Goal: Information Seeking & Learning: Find contact information

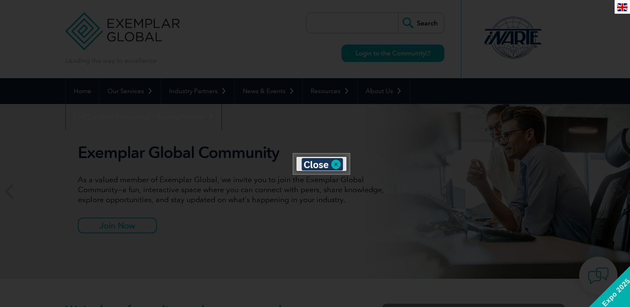
click at [202, 168] on div at bounding box center [315, 153] width 630 height 307
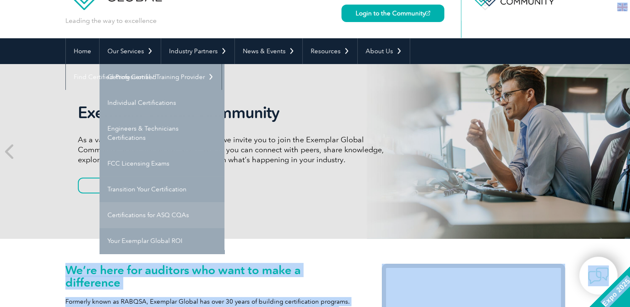
scroll to position [41, 0]
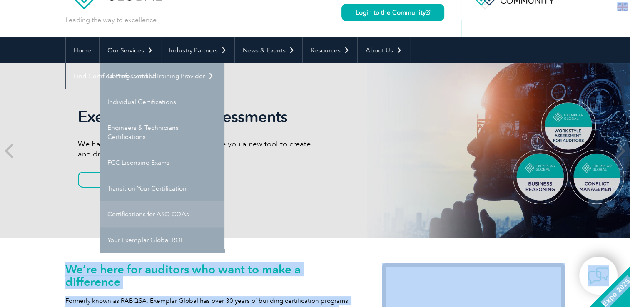
click at [142, 217] on link "Certifications for ASQ CQAs" at bounding box center [162, 215] width 125 height 26
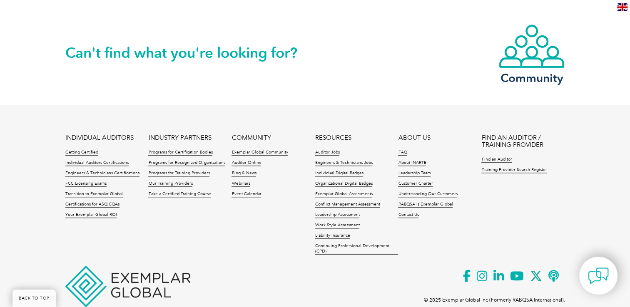
scroll to position [940, 0]
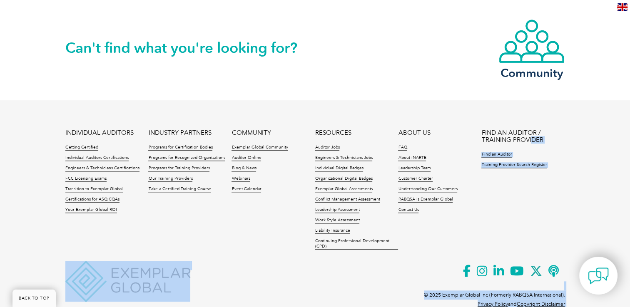
drag, startPoint x: 484, startPoint y: 116, endPoint x: 531, endPoint y: 124, distance: 47.3
click at [531, 124] on footer "INDIVIDUAL AUDITORS Getting Certified Individual Auditors Certifications Engine…" at bounding box center [315, 211] width 630 height 222
drag, startPoint x: 531, startPoint y: 124, endPoint x: 583, endPoint y: 154, distance: 60.7
click at [583, 154] on footer "INDIVIDUAL AUDITORS Getting Certified Individual Auditors Certifications Engine…" at bounding box center [315, 211] width 630 height 222
click at [583, 152] on footer "INDIVIDUAL AUDITORS Getting Certified Individual Auditors Certifications Engine…" at bounding box center [315, 211] width 630 height 222
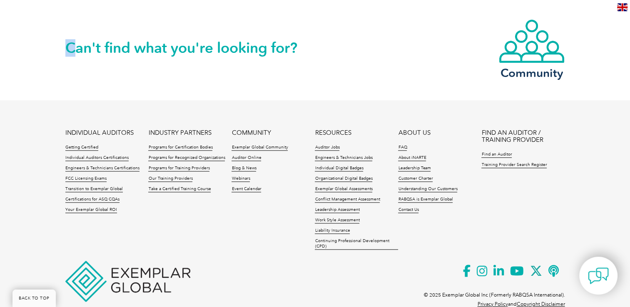
drag, startPoint x: 127, startPoint y: 34, endPoint x: 328, endPoint y: 32, distance: 200.8
click at [328, 32] on div "Can't find what you're looking for? Community" at bounding box center [315, 47] width 500 height 107
click at [275, 100] on footer "INDIVIDUAL AUDITORS Getting Certified Individual Auditors Certifications Engine…" at bounding box center [315, 211] width 630 height 222
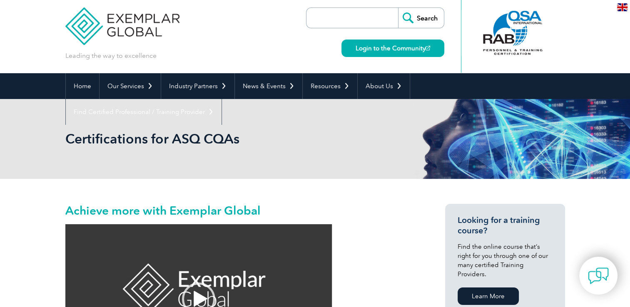
scroll to position [0, 0]
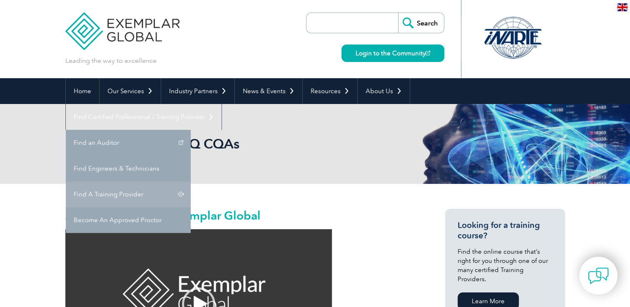
click at [191, 182] on link "Find A Training Provider" at bounding box center [128, 195] width 125 height 26
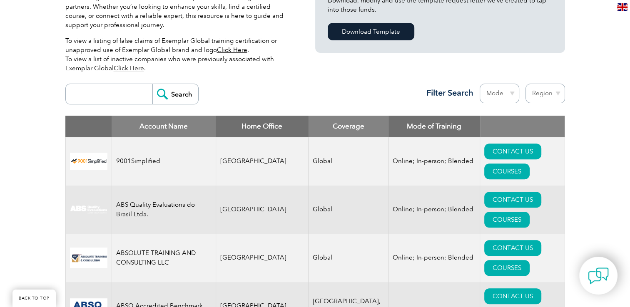
scroll to position [250, 0]
click at [546, 93] on select "Region [GEOGRAPHIC_DATA] [GEOGRAPHIC_DATA] [GEOGRAPHIC_DATA] [GEOGRAPHIC_DATA] …" at bounding box center [546, 94] width 40 height 20
select select "[GEOGRAPHIC_DATA]"
click at [526, 84] on select "Region [GEOGRAPHIC_DATA] [GEOGRAPHIC_DATA] [GEOGRAPHIC_DATA] [GEOGRAPHIC_DATA] …" at bounding box center [546, 94] width 40 height 20
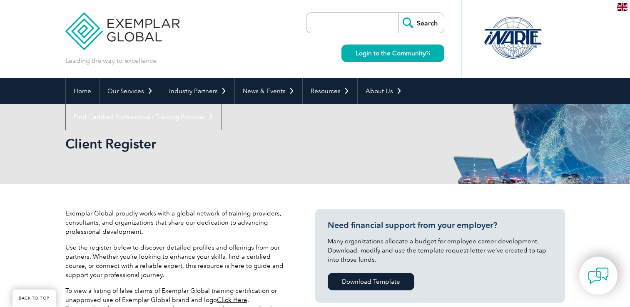
select select "[GEOGRAPHIC_DATA]"
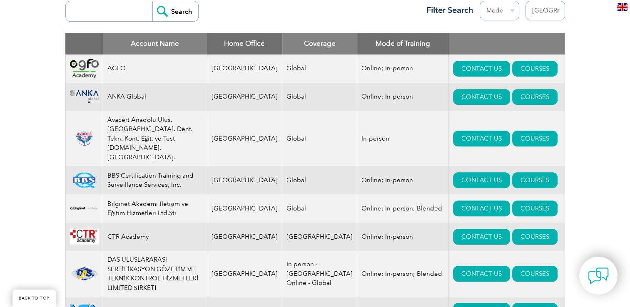
scroll to position [334, 0]
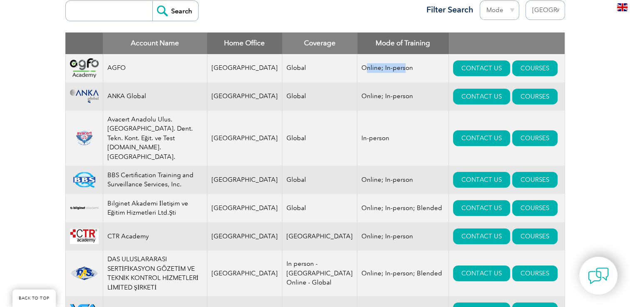
drag, startPoint x: 379, startPoint y: 70, endPoint x: 339, endPoint y: 68, distance: 40.0
click at [357, 68] on td "Online; In-person" at bounding box center [403, 68] width 92 height 28
drag, startPoint x: 339, startPoint y: 68, endPoint x: 340, endPoint y: 89, distance: 21.2
click at [357, 89] on td "Online; In-person" at bounding box center [403, 96] width 92 height 28
drag, startPoint x: 375, startPoint y: 91, endPoint x: 334, endPoint y: 92, distance: 40.8
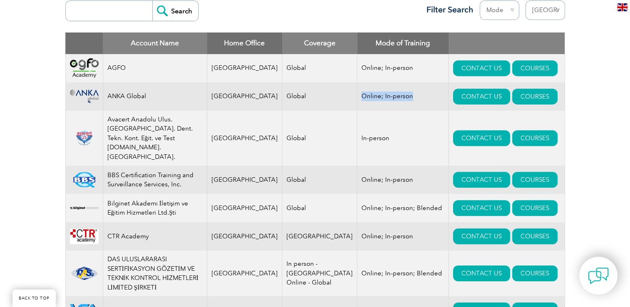
click at [357, 92] on td "Online; In-person" at bounding box center [403, 96] width 92 height 28
drag, startPoint x: 334, startPoint y: 92, endPoint x: 198, endPoint y: 112, distance: 137.7
click at [198, 112] on td "Avacert Anadolu Ulus. [GEOGRAPHIC_DATA]. Dent. Tekn. Kont. Eğit. ve Test [DOMAI…" at bounding box center [155, 138] width 104 height 55
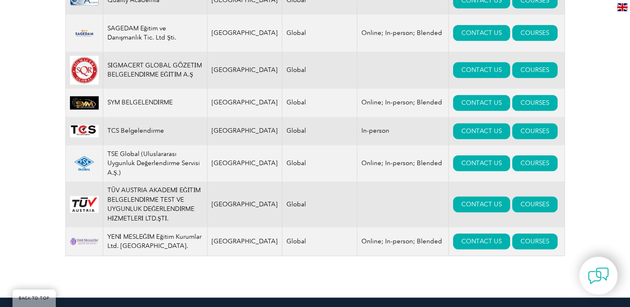
scroll to position [1125, 0]
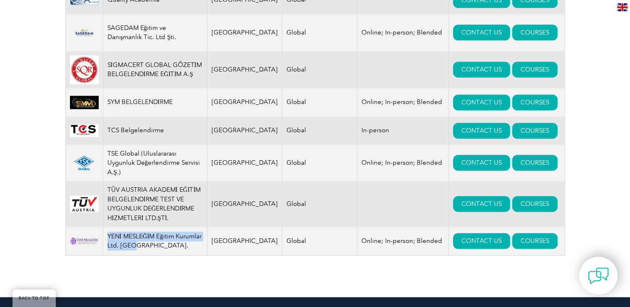
drag, startPoint x: 145, startPoint y: 242, endPoint x: 108, endPoint y: 228, distance: 39.0
click at [108, 228] on td "YENİ MESLEĞİM Eğitim Kurumlar Ltd. [GEOGRAPHIC_DATA]." at bounding box center [155, 241] width 104 height 29
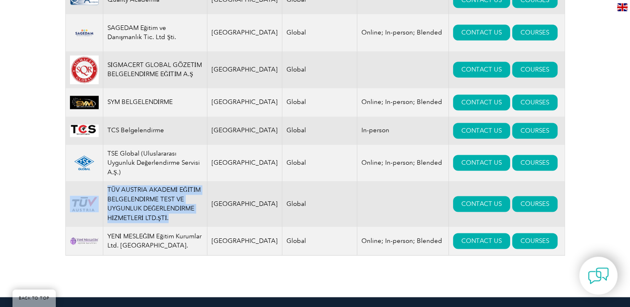
drag, startPoint x: 108, startPoint y: 228, endPoint x: 104, endPoint y: 182, distance: 46.0
click at [104, 182] on tr "TÜV AUSTRIA AKADEMİ EĞİTİM BELGELENDİRME TEST VE UYGUNLUK DEĞERLENDİRME HİZMETL…" at bounding box center [314, 204] width 499 height 46
drag, startPoint x: 104, startPoint y: 182, endPoint x: 167, endPoint y: 193, distance: 63.8
click at [167, 193] on td "TÜV AUSTRIA AKADEMİ EĞİTİM BELGELENDİRME TEST VE UYGUNLUK DEĞERLENDİRME HİZMETL…" at bounding box center [155, 204] width 104 height 46
click at [180, 192] on td "TÜV AUSTRIA AKADEMİ EĞİTİM BELGELENDİRME TEST VE UYGUNLUK DEĞERLENDİRME HİZMETL…" at bounding box center [155, 204] width 104 height 46
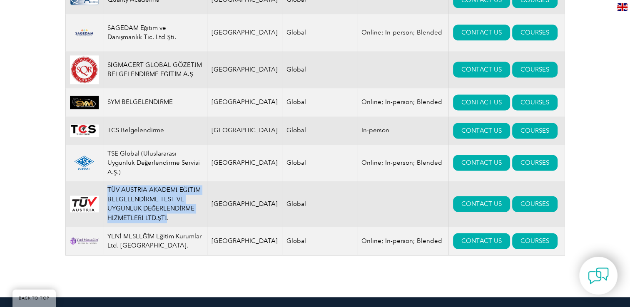
drag, startPoint x: 156, startPoint y: 210, endPoint x: 110, endPoint y: 185, distance: 52.6
click at [110, 185] on td "TÜV AUSTRIA AKADEMİ EĞİTİM BELGELENDİRME TEST VE UYGUNLUK DEĞERLENDİRME HİZMETL…" at bounding box center [155, 204] width 104 height 46
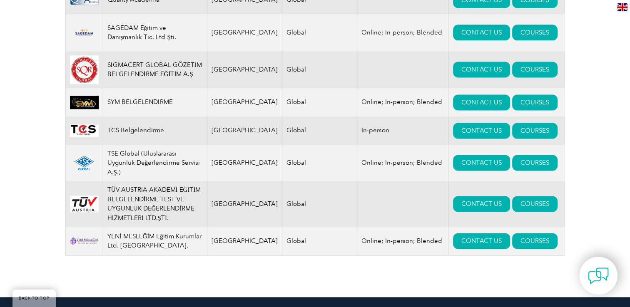
drag, startPoint x: 110, startPoint y: 185, endPoint x: 197, endPoint y: 216, distance: 93.0
click at [197, 216] on td "TÜV AUSTRIA AKADEMİ EĞİTİM BELGELENDİRME TEST VE UYGUNLUK DEĞERLENDİRME HİZMETL…" at bounding box center [155, 204] width 104 height 46
click at [199, 212] on td "TÜV AUSTRIA AKADEMİ EĞİTİM BELGELENDİRME TEST VE UYGUNLUK DEĞERLENDİRME HİZMETL…" at bounding box center [155, 204] width 104 height 46
drag, startPoint x: 352, startPoint y: 234, endPoint x: 401, endPoint y: 235, distance: 49.2
click at [401, 235] on td "Online; In-person; Blended" at bounding box center [403, 241] width 92 height 29
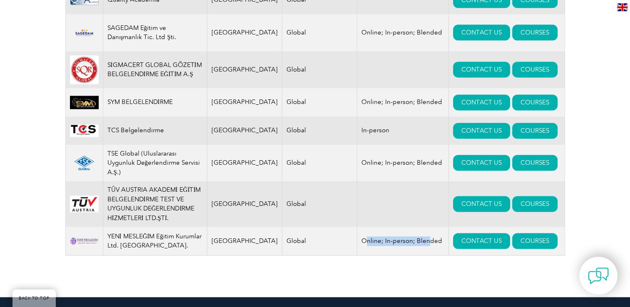
click at [401, 235] on td "Online; In-person; Blended" at bounding box center [403, 241] width 92 height 29
click at [381, 237] on td "Online; In-person; Blended" at bounding box center [403, 241] width 92 height 29
drag, startPoint x: 108, startPoint y: 232, endPoint x: 149, endPoint y: 237, distance: 41.2
click at [149, 237] on td "YENİ MESLEĞİM Eğitim Kurumlar Ltd. [GEOGRAPHIC_DATA]." at bounding box center [155, 241] width 104 height 29
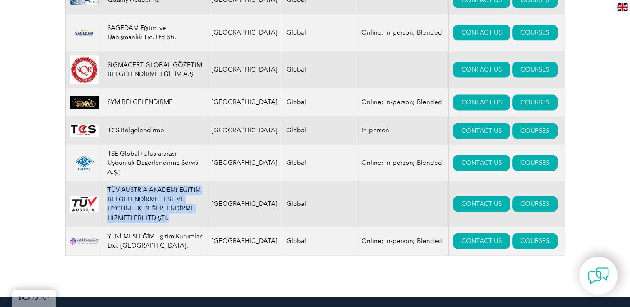
drag, startPoint x: 149, startPoint y: 237, endPoint x: 170, endPoint y: 217, distance: 29.8
click at [170, 217] on td "TÜV AUSTRIA AKADEMİ EĞİTİM BELGELENDİRME TEST VE UYGUNLUK DEĞERLENDİRME HİZMETL…" at bounding box center [155, 204] width 104 height 46
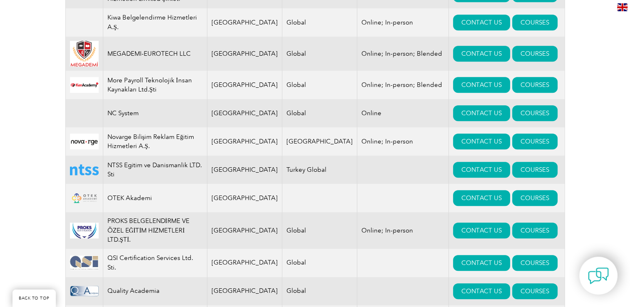
scroll to position [833, 0]
drag, startPoint x: 122, startPoint y: 162, endPoint x: 112, endPoint y: 154, distance: 12.1
click at [112, 156] on td "NTSS Egitim ve Danismanlik LTD. Sti" at bounding box center [155, 170] width 104 height 28
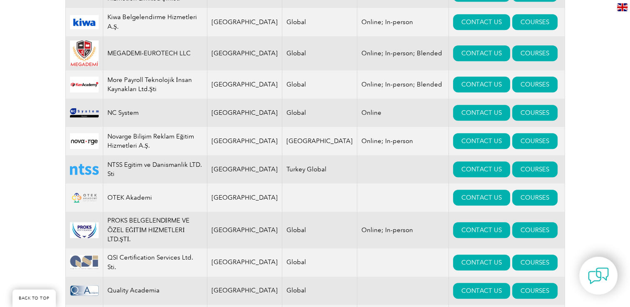
click at [548, 186] on td "CONTACT US COURSES" at bounding box center [507, 198] width 116 height 28
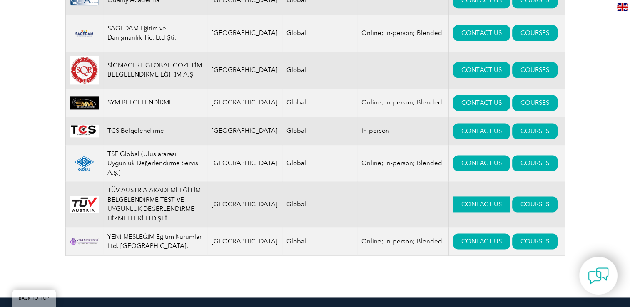
scroll to position [1125, 0]
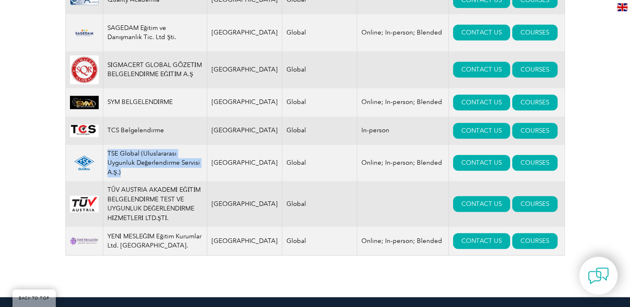
drag, startPoint x: 110, startPoint y: 147, endPoint x: 136, endPoint y: 166, distance: 32.4
click at [136, 166] on td "TSE Global (Uluslararası Uygunluk Değerlendirme Servisi A.Ş.)" at bounding box center [155, 163] width 104 height 37
drag, startPoint x: 136, startPoint y: 166, endPoint x: 120, endPoint y: 119, distance: 49.4
click at [120, 119] on td "TCS Belgelendirme" at bounding box center [155, 131] width 104 height 28
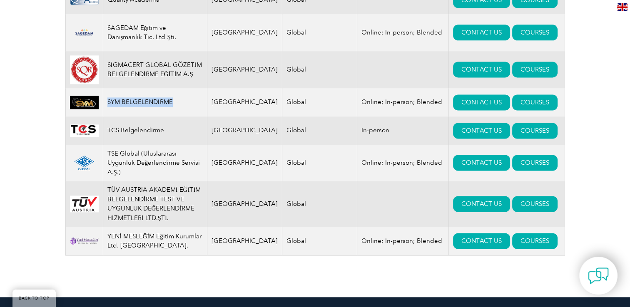
drag, startPoint x: 170, startPoint y: 96, endPoint x: 108, endPoint y: 98, distance: 61.3
click at [108, 98] on td "SYM BELGELENDİRME" at bounding box center [155, 102] width 104 height 28
drag, startPoint x: 108, startPoint y: 98, endPoint x: 183, endPoint y: 80, distance: 77.0
click at [183, 80] on td "SİGMACERT GLOBAL GÖZETİM BELGELENDİRME EĞİTİM A.Ş" at bounding box center [155, 69] width 104 height 37
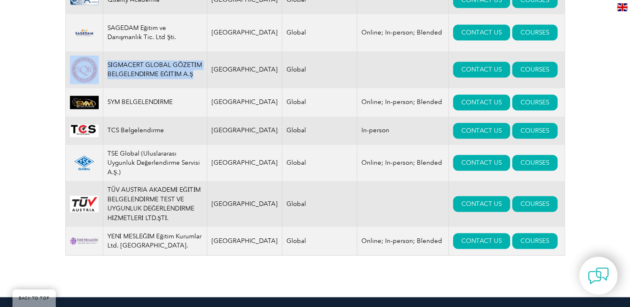
drag, startPoint x: 193, startPoint y: 67, endPoint x: 102, endPoint y: 56, distance: 91.5
click at [102, 56] on tr "SİGMACERT GLOBAL GÖZETİM BELGELENDİRME EĞİTİM A.Ş Turkey Global CONTACT US COUR…" at bounding box center [314, 69] width 499 height 37
drag, startPoint x: 102, startPoint y: 56, endPoint x: 136, endPoint y: 67, distance: 35.3
click at [136, 67] on td "SİGMACERT GLOBAL GÖZETİM BELGELENDİRME EĞİTİM A.Ş" at bounding box center [155, 69] width 104 height 37
click at [162, 68] on td "SİGMACERT GLOBAL GÖZETİM BELGELENDİRME EĞİTİM A.Ş" at bounding box center [155, 69] width 104 height 37
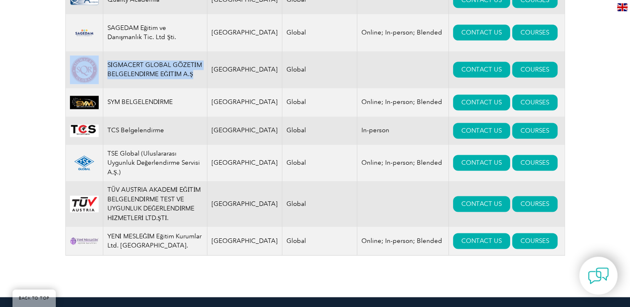
click at [188, 64] on td "SİGMACERT GLOBAL GÖZETİM BELGELENDİRME EĞİTİM A.Ş" at bounding box center [155, 69] width 104 height 37
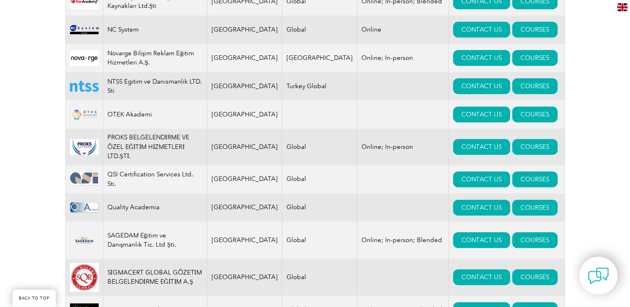
scroll to position [916, 0]
